Goal: Register for event/course

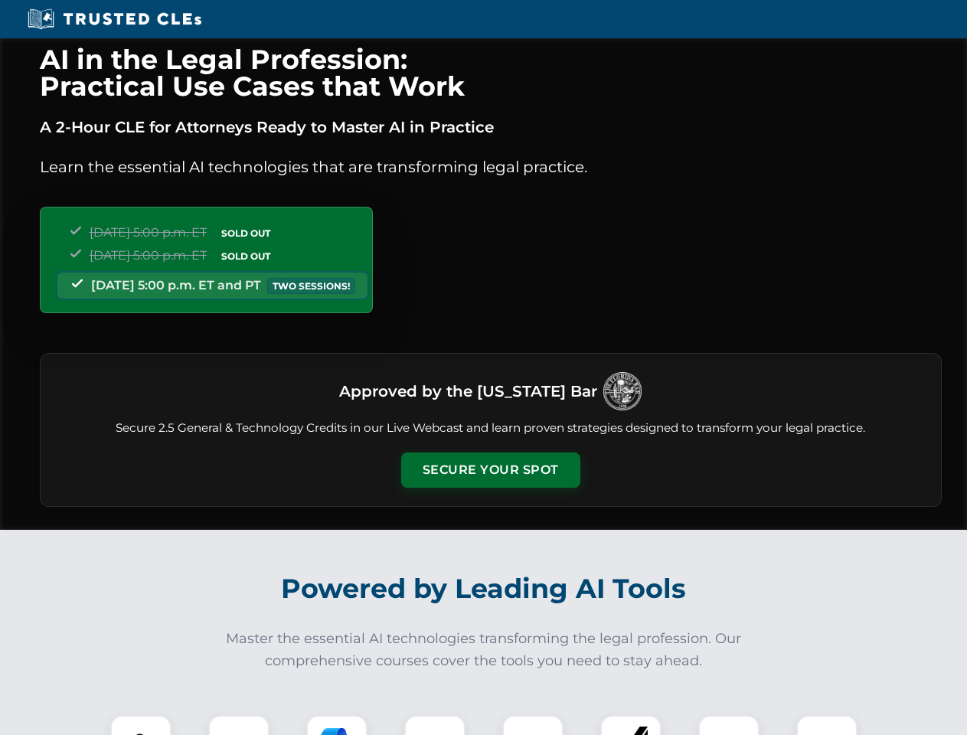
click at [490, 470] on button "Secure Your Spot" at bounding box center [490, 470] width 179 height 35
click at [141, 725] on img at bounding box center [141, 746] width 44 height 44
